Goal: Navigation & Orientation: Find specific page/section

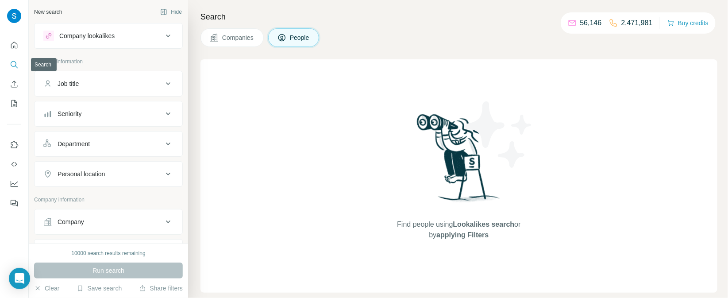
click at [19, 67] on button "Search" at bounding box center [14, 65] width 14 height 16
click at [11, 66] on icon "Search" at bounding box center [14, 64] width 9 height 9
click at [14, 91] on button "Enrich CSV" at bounding box center [14, 84] width 14 height 16
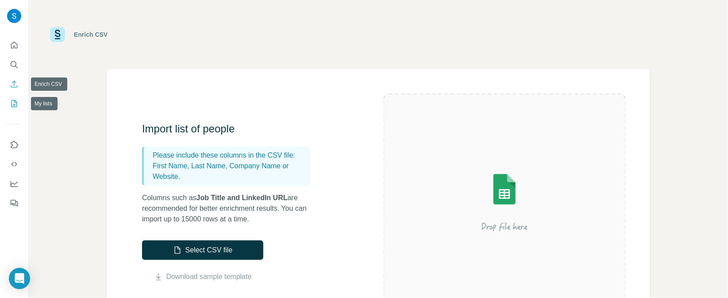
click at [13, 107] on icon "My lists" at bounding box center [14, 103] width 9 height 9
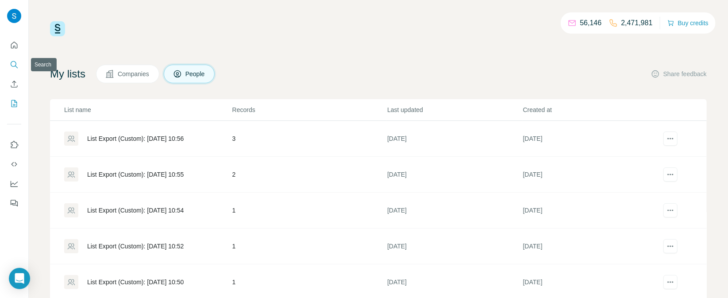
click at [14, 67] on icon "Search" at bounding box center [14, 64] width 9 height 9
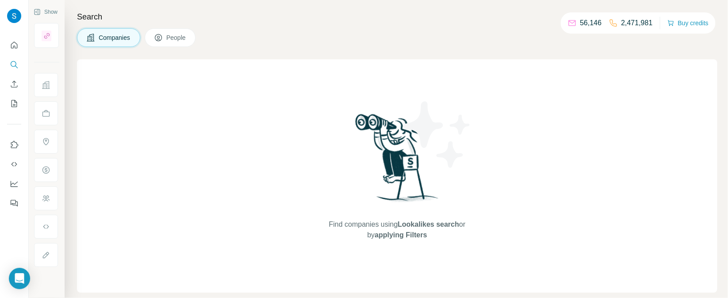
click at [178, 46] on button "People" at bounding box center [170, 37] width 51 height 19
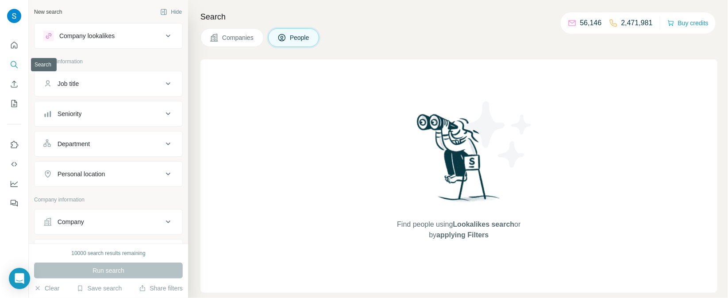
click at [19, 68] on button "Search" at bounding box center [14, 65] width 14 height 16
click at [114, 41] on div "Company lookalikes" at bounding box center [102, 36] width 119 height 11
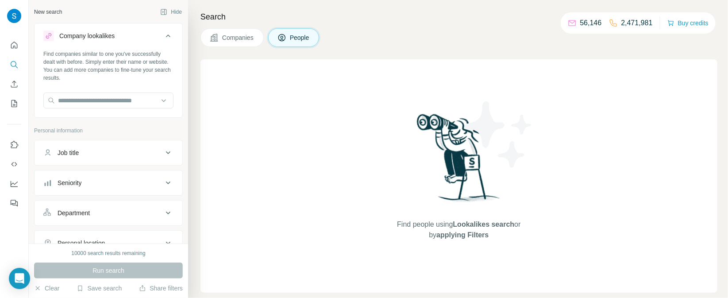
click at [92, 156] on div "Job title" at bounding box center [102, 152] width 119 height 9
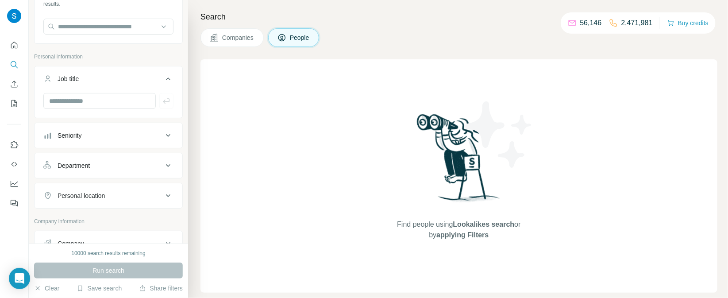
click at [115, 140] on button "Seniority" at bounding box center [108, 135] width 148 height 21
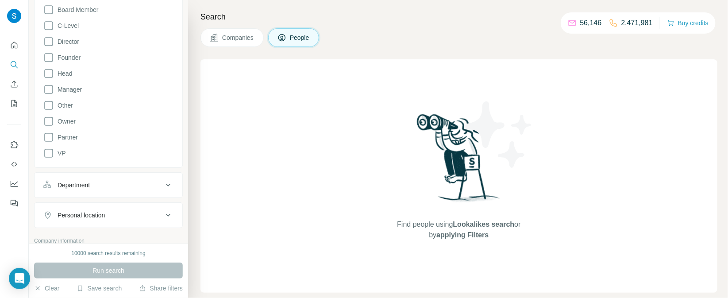
scroll to position [222, 0]
click at [120, 183] on div "Department" at bounding box center [102, 184] width 119 height 9
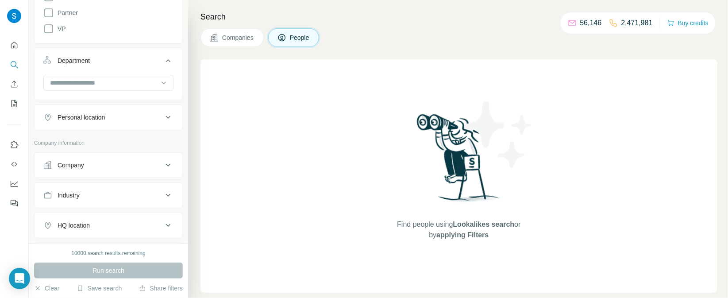
scroll to position [445, 0]
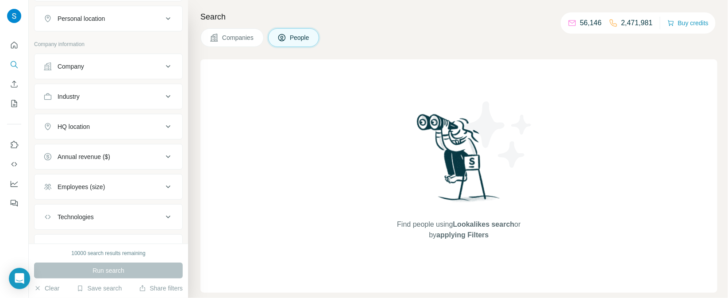
click at [107, 68] on div "Company" at bounding box center [102, 66] width 119 height 9
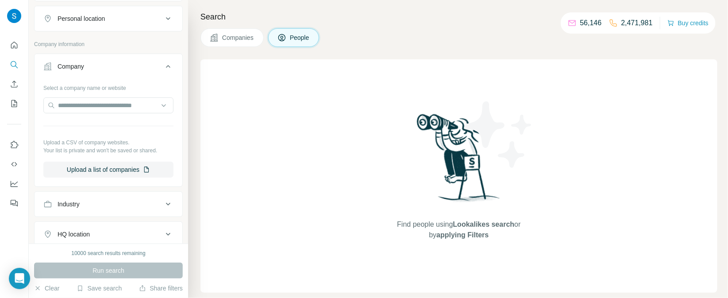
click at [107, 68] on div "Company" at bounding box center [102, 66] width 119 height 9
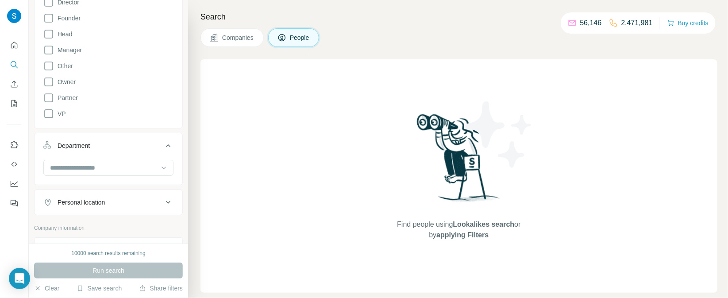
scroll to position [485, 0]
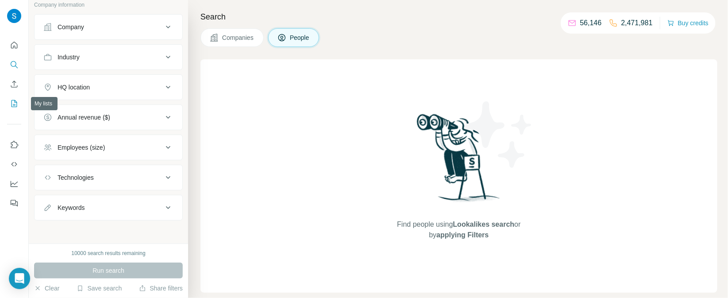
click at [18, 102] on icon "My lists" at bounding box center [14, 103] width 9 height 9
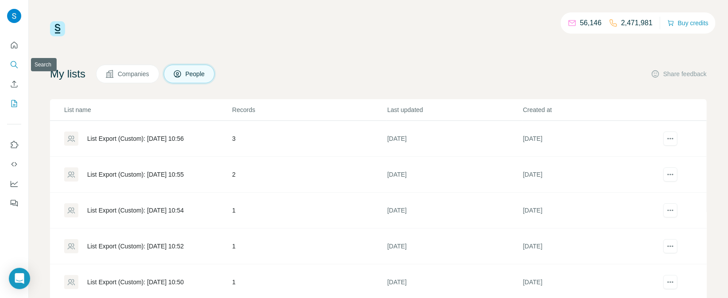
click at [18, 65] on icon "Search" at bounding box center [14, 64] width 9 height 9
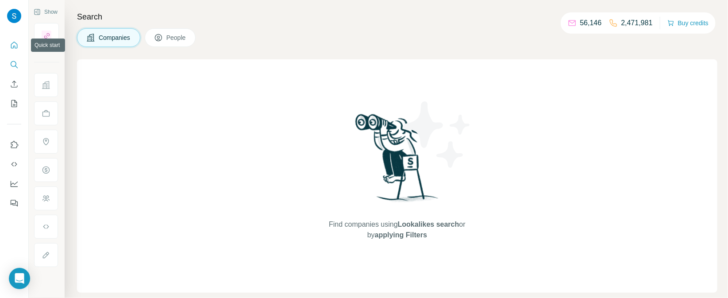
click at [13, 45] on icon "Quick start" at bounding box center [14, 45] width 9 height 9
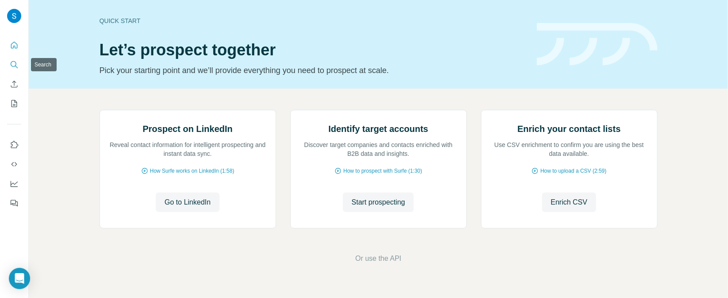
click at [12, 69] on button "Search" at bounding box center [14, 65] width 14 height 16
